Goal: Task Accomplishment & Management: Manage account settings

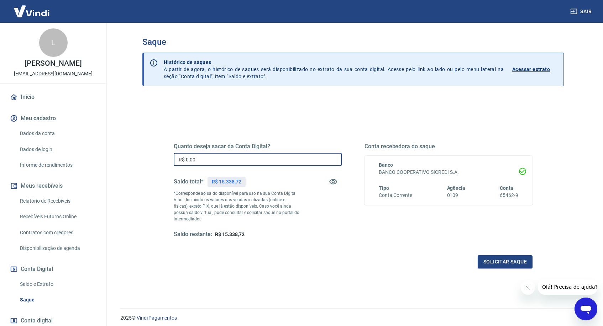
click at [213, 156] on input "R$ 0,00" at bounding box center [258, 159] width 168 height 13
click at [210, 163] on input "R$ 0,00" at bounding box center [258, 159] width 168 height 13
type input "R$ 15.338,72"
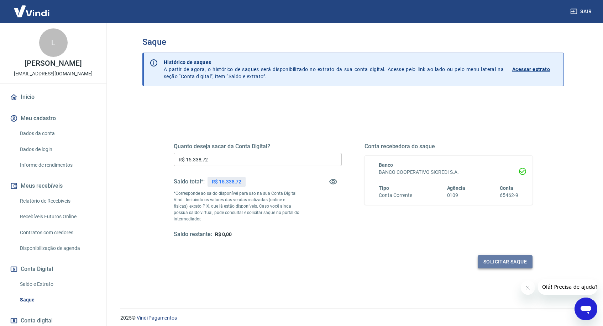
click at [509, 261] on button "Solicitar saque" at bounding box center [505, 262] width 55 height 13
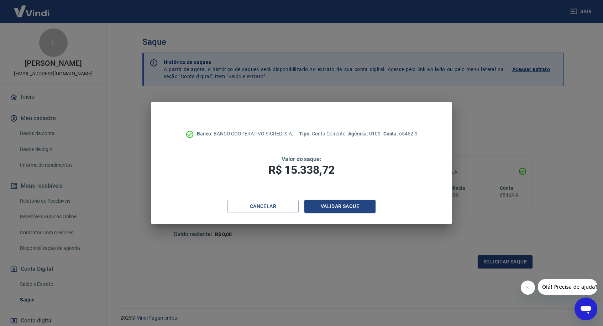
click at [349, 199] on div "Banco: BANCO COOPERATIVO SICREDI S.A. Tipo: Conta Corrente Agência: 0109 Conta:…" at bounding box center [301, 151] width 300 height 98
click at [341, 208] on button "Validar saque" at bounding box center [339, 206] width 71 height 13
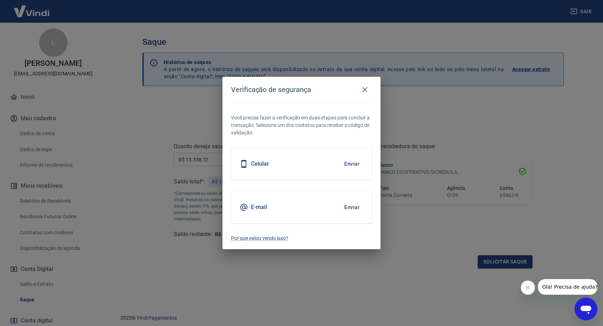
click at [352, 163] on button "Enviar" at bounding box center [351, 164] width 23 height 15
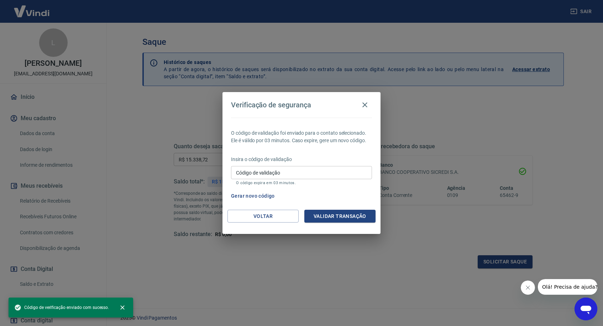
click at [328, 172] on input "Código de validação" at bounding box center [301, 172] width 141 height 13
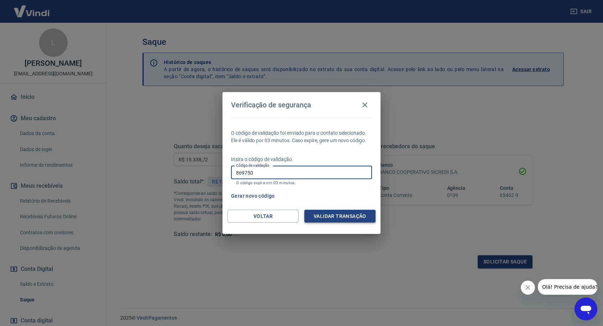
type input "869750"
click at [329, 213] on button "Validar transação" at bounding box center [339, 216] width 71 height 13
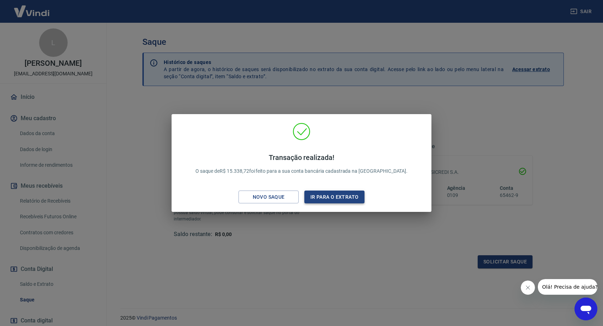
click at [322, 197] on button "Ir para o extrato" at bounding box center [334, 197] width 60 height 13
